Goal: Transaction & Acquisition: Purchase product/service

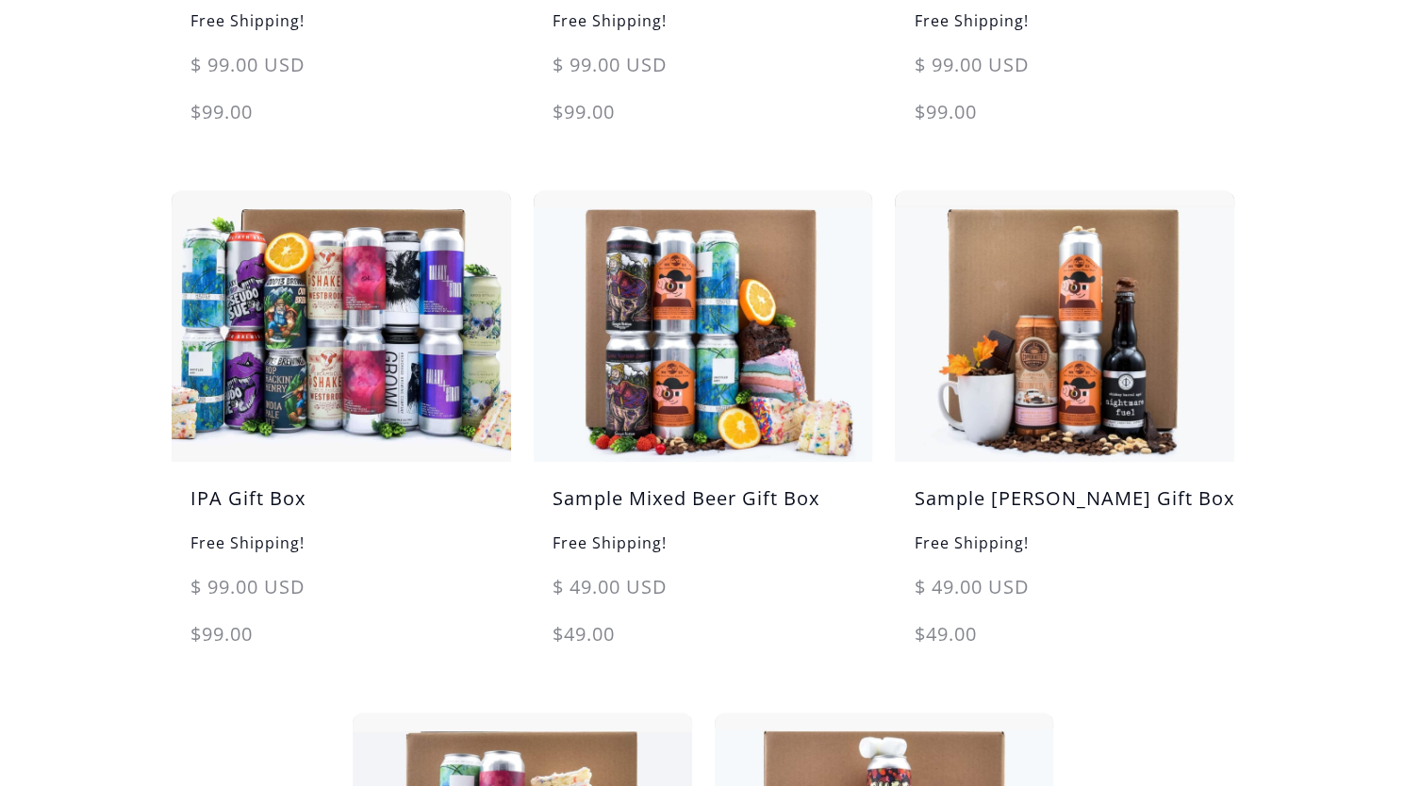
scroll to position [752, 0]
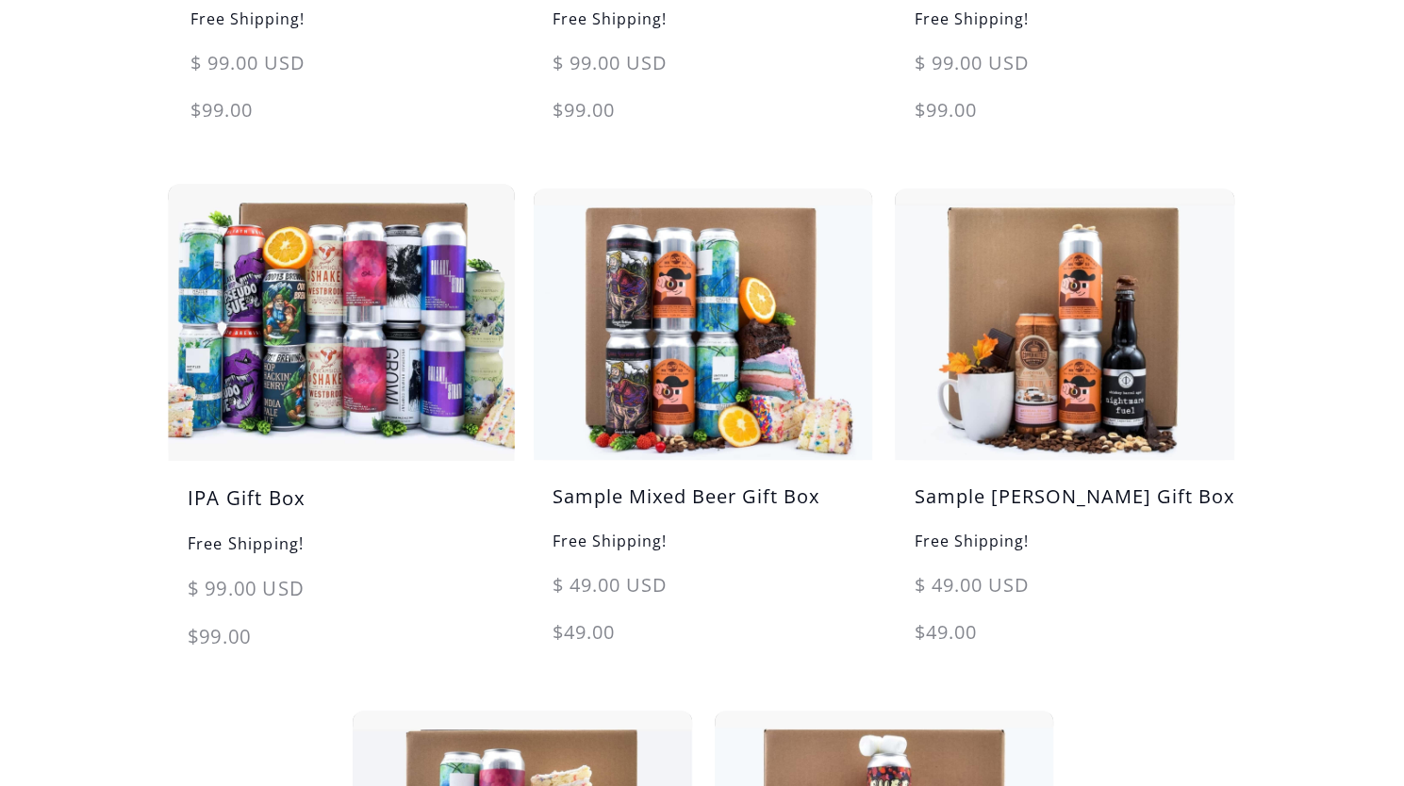
click at [245, 495] on h5 "IPA Gift Box" at bounding box center [341, 508] width 346 height 48
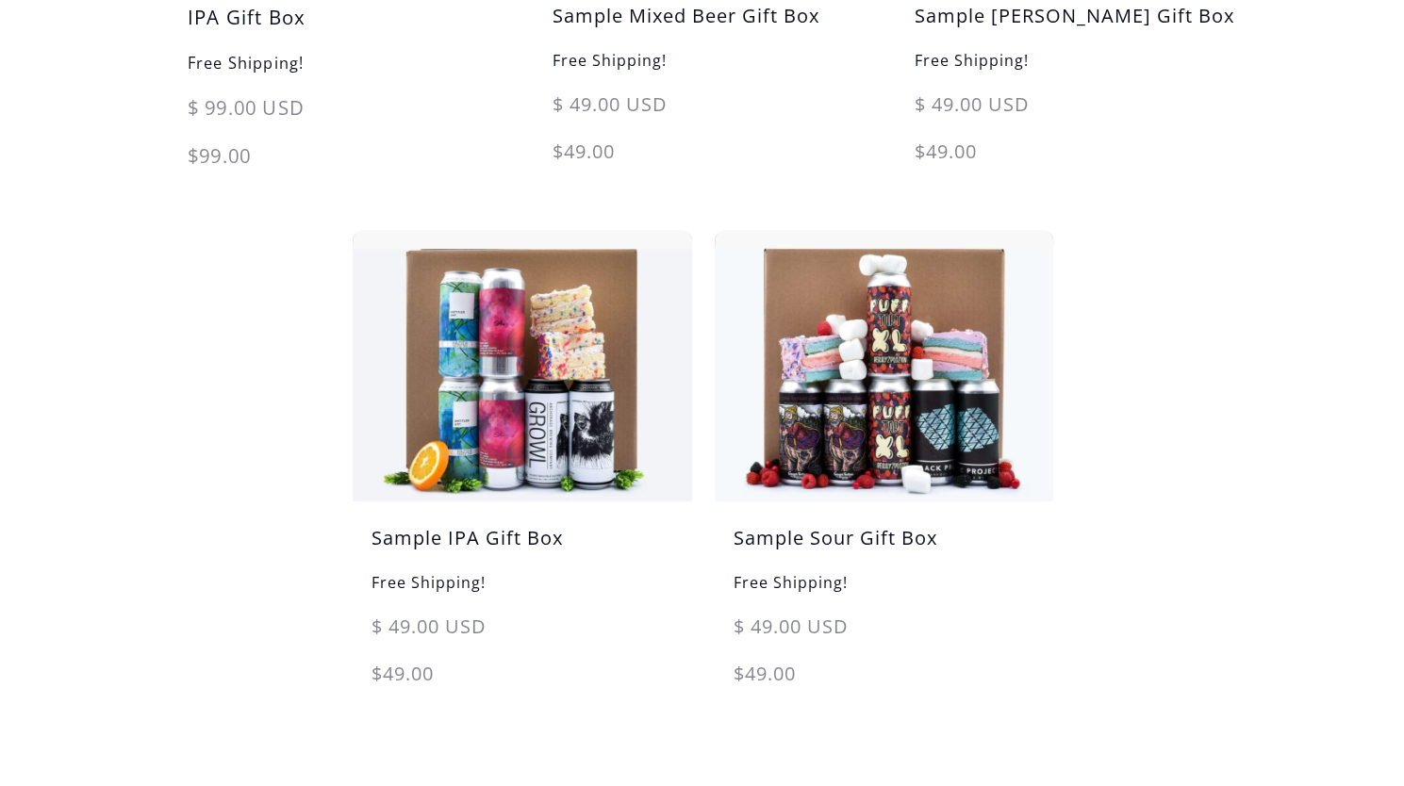
scroll to position [1230, 0]
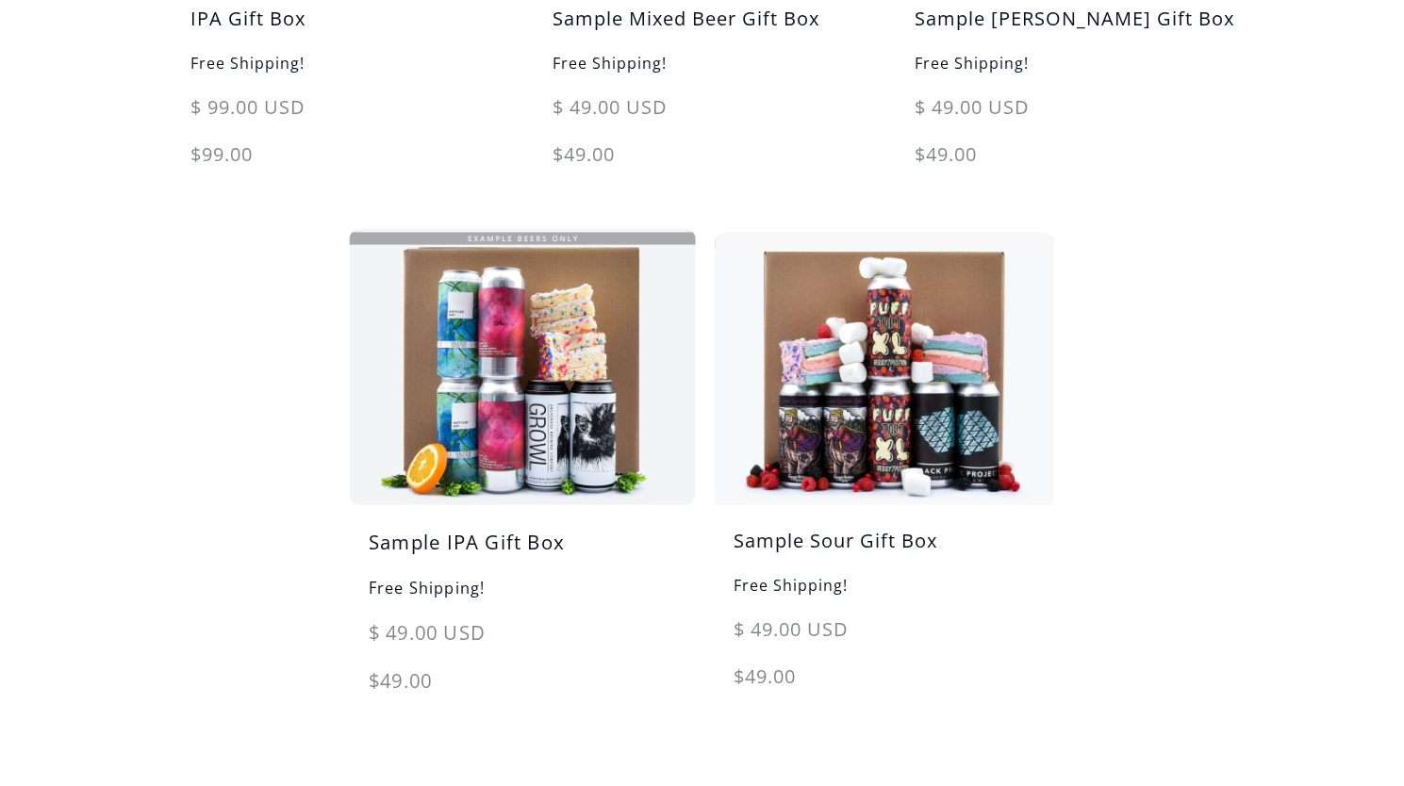
click at [477, 444] on img at bounding box center [521, 367] width 356 height 286
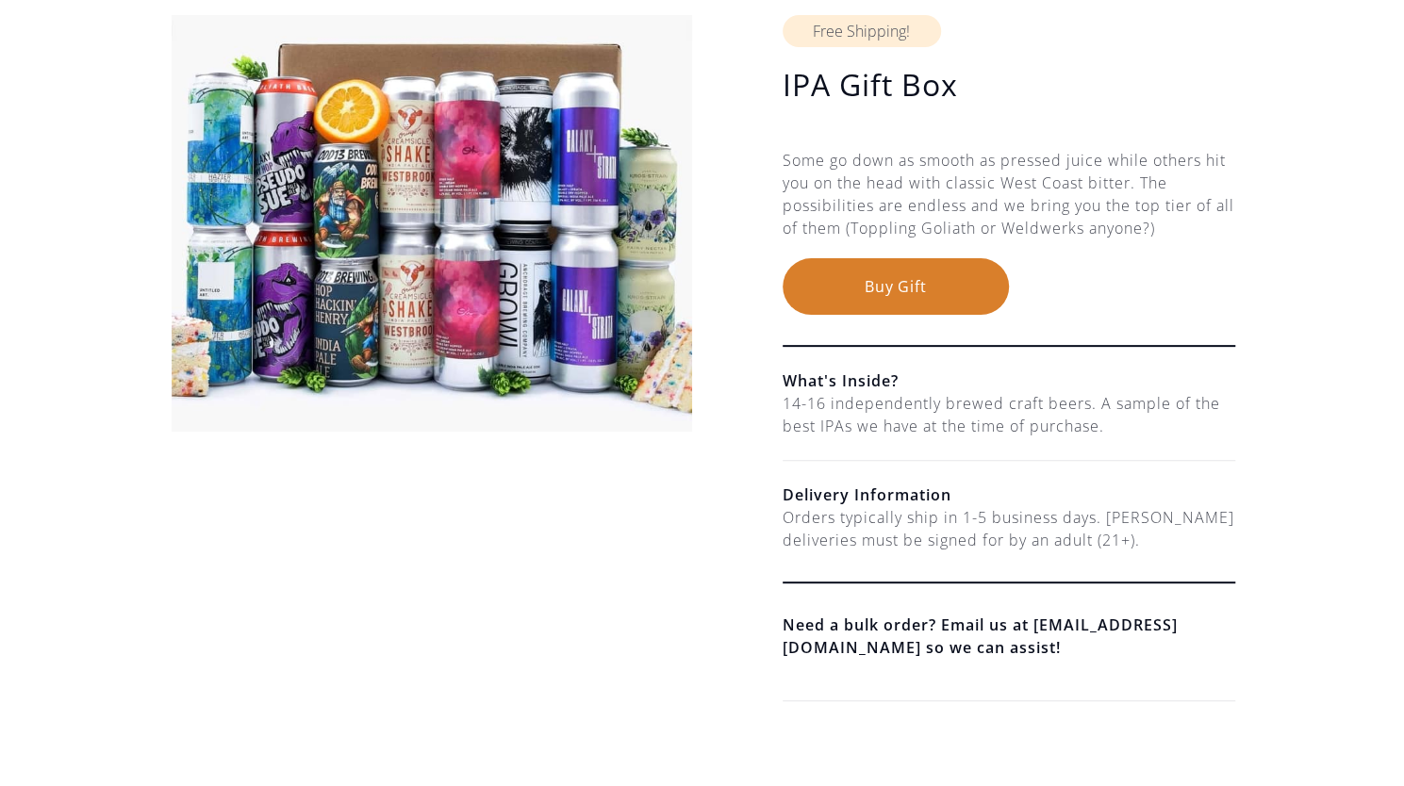
scroll to position [205, 0]
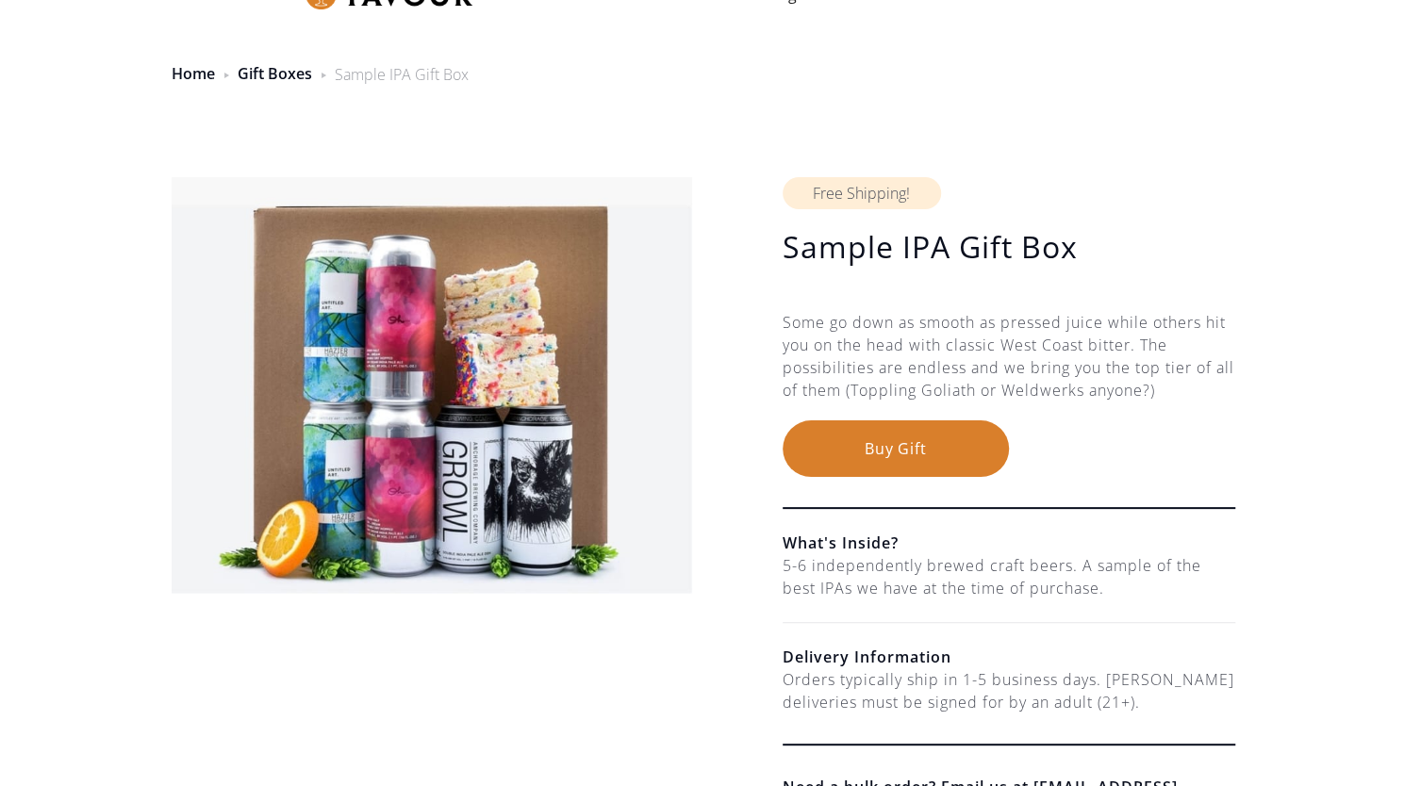
scroll to position [5, 0]
